Goal: Task Accomplishment & Management: Use online tool/utility

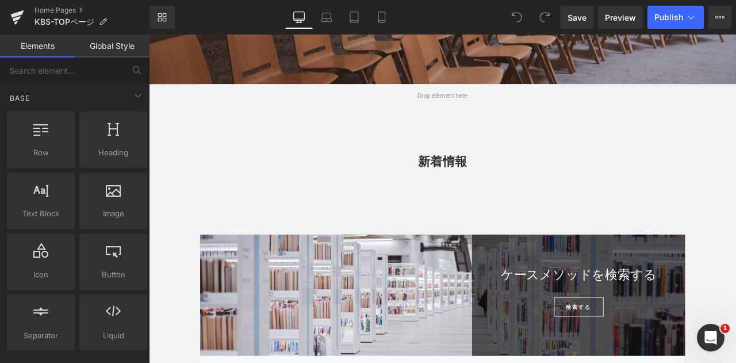
scroll to position [460, 0]
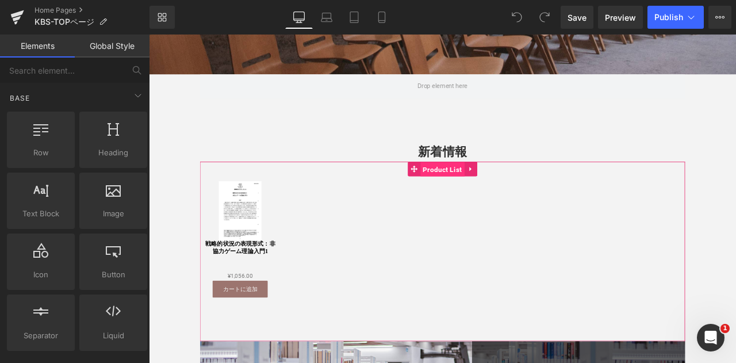
click at [473, 197] on span "Product List" at bounding box center [497, 194] width 52 height 17
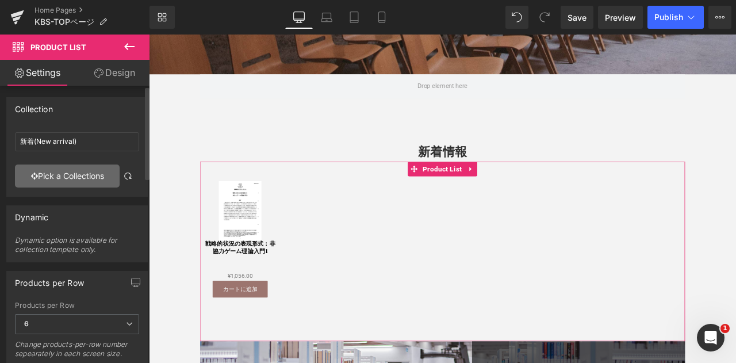
click at [100, 178] on link "Pick a Collections" at bounding box center [67, 175] width 105 height 23
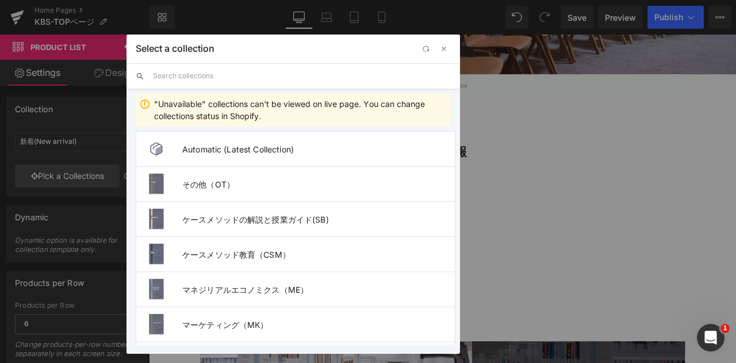
click at [290, 74] on input "text" at bounding box center [302, 75] width 298 height 25
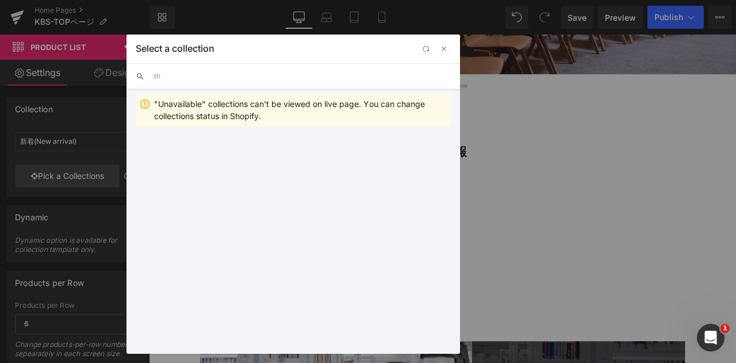
type input "s"
type input "新着"
click at [262, 145] on span "新着(New arrival)" at bounding box center [318, 149] width 272 height 10
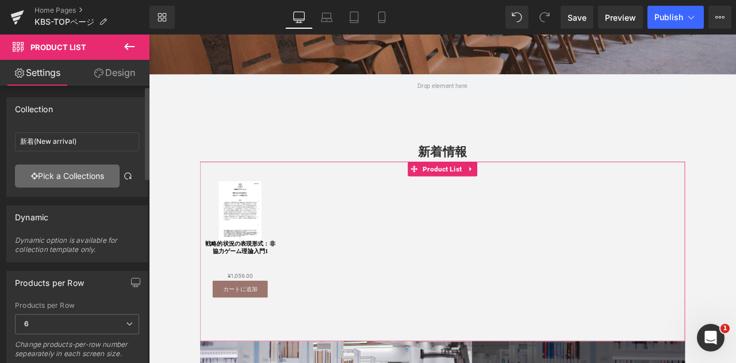
click at [98, 178] on link "Pick a Collections" at bounding box center [67, 175] width 105 height 23
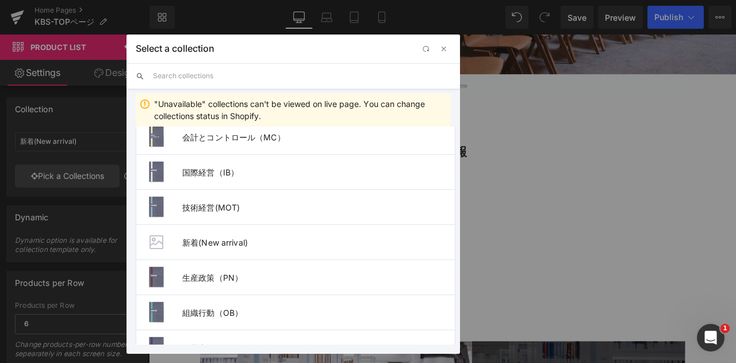
scroll to position [345, 0]
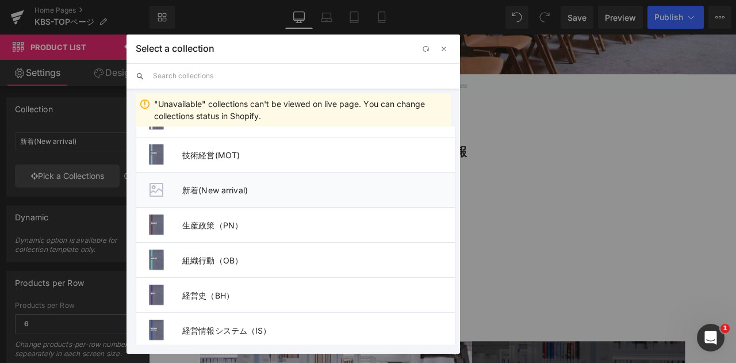
click at [247, 194] on li "新着(New arrival)" at bounding box center [296, 189] width 320 height 35
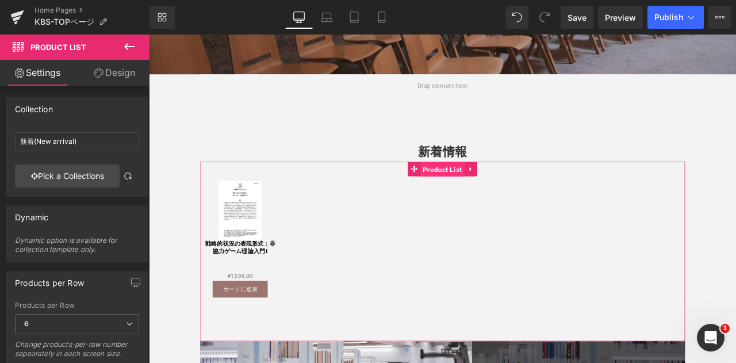
click at [479, 194] on span "Product List" at bounding box center [497, 194] width 52 height 17
click at [707, 267] on div "Sale Off (P) Image 戦略的状況の表現形式：非協力ゲーム理論入門1 (P) Title ¥0 ¥1,056.00 (P) Price カートに…" at bounding box center [496, 271] width 575 height 172
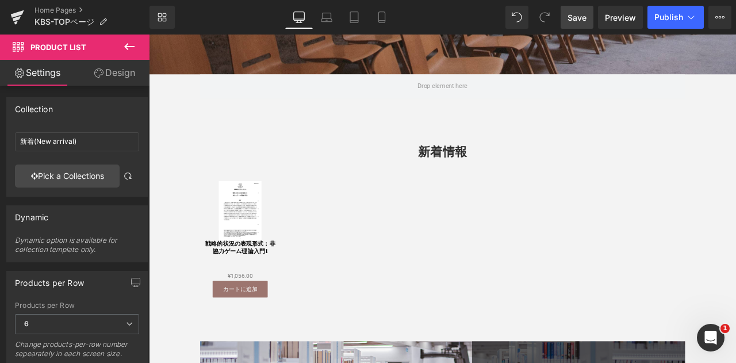
click at [572, 25] on link "Save" at bounding box center [576, 17] width 33 height 23
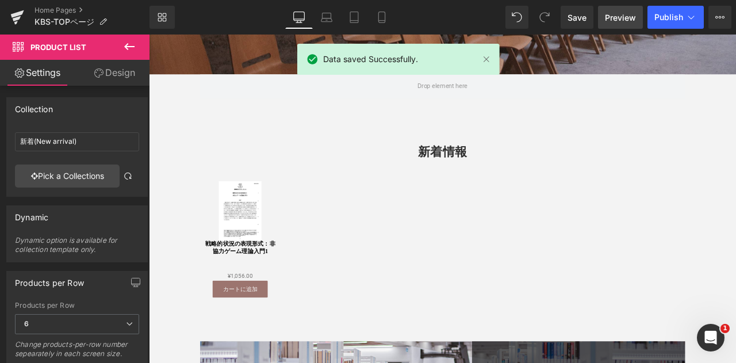
click at [625, 18] on span "Preview" at bounding box center [620, 17] width 31 height 12
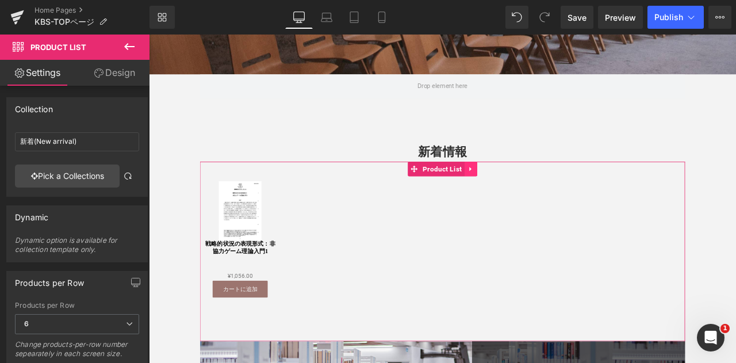
click at [526, 195] on icon at bounding box center [530, 194] width 8 height 9
click at [518, 197] on icon at bounding box center [522, 194] width 8 height 8
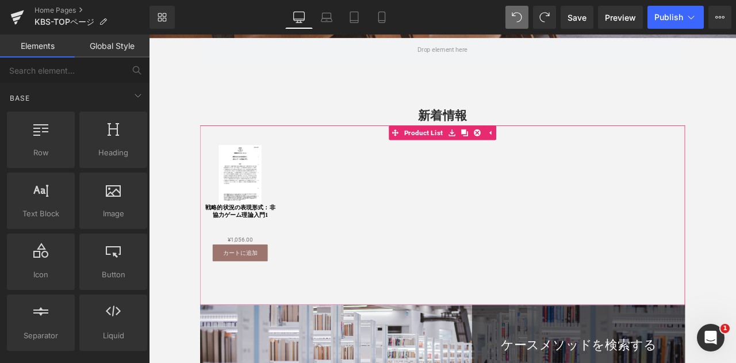
scroll to position [431, 0]
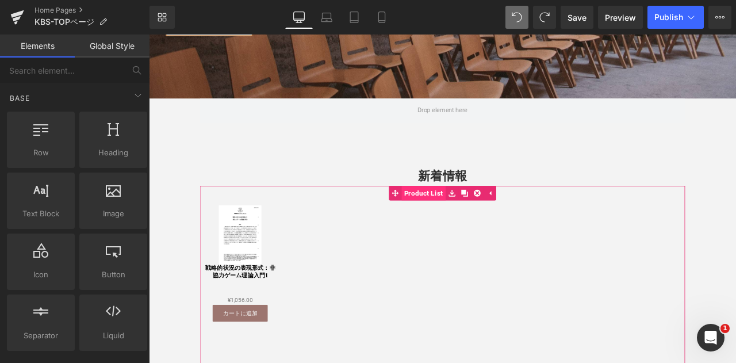
click at [460, 222] on link "Product List" at bounding box center [466, 222] width 67 height 17
